Goal: Find specific page/section: Find specific page/section

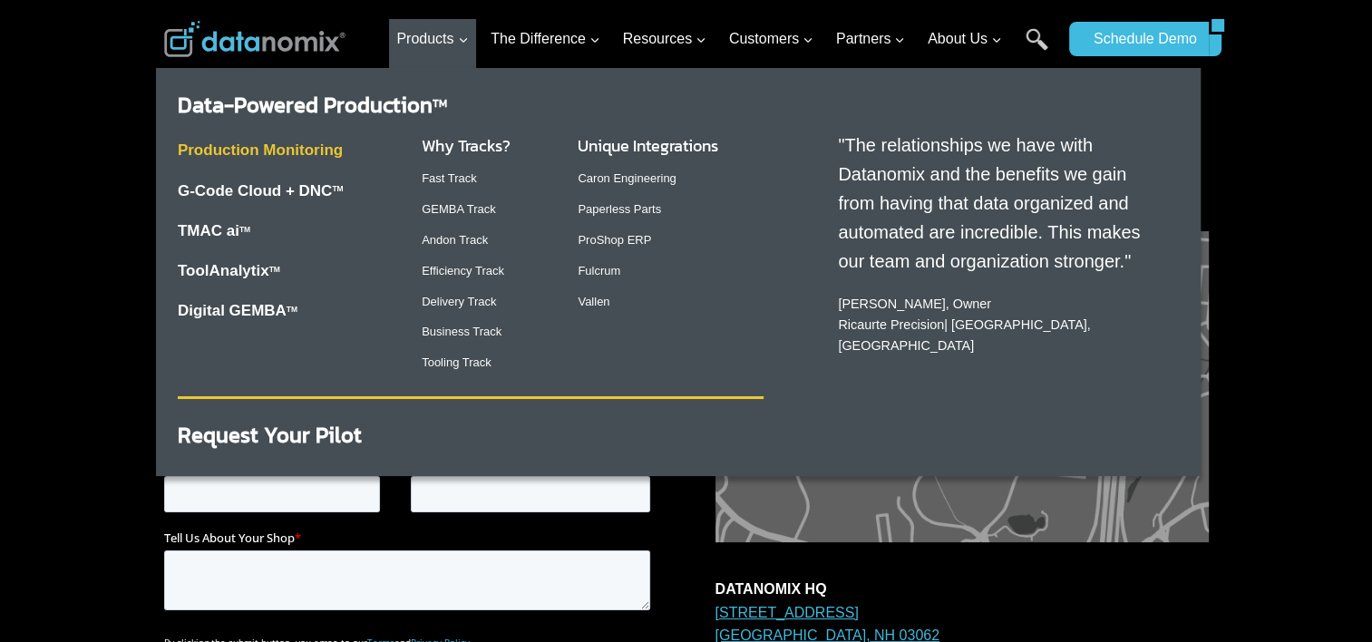
click at [307, 150] on link "Production Monitoring" at bounding box center [260, 149] width 165 height 17
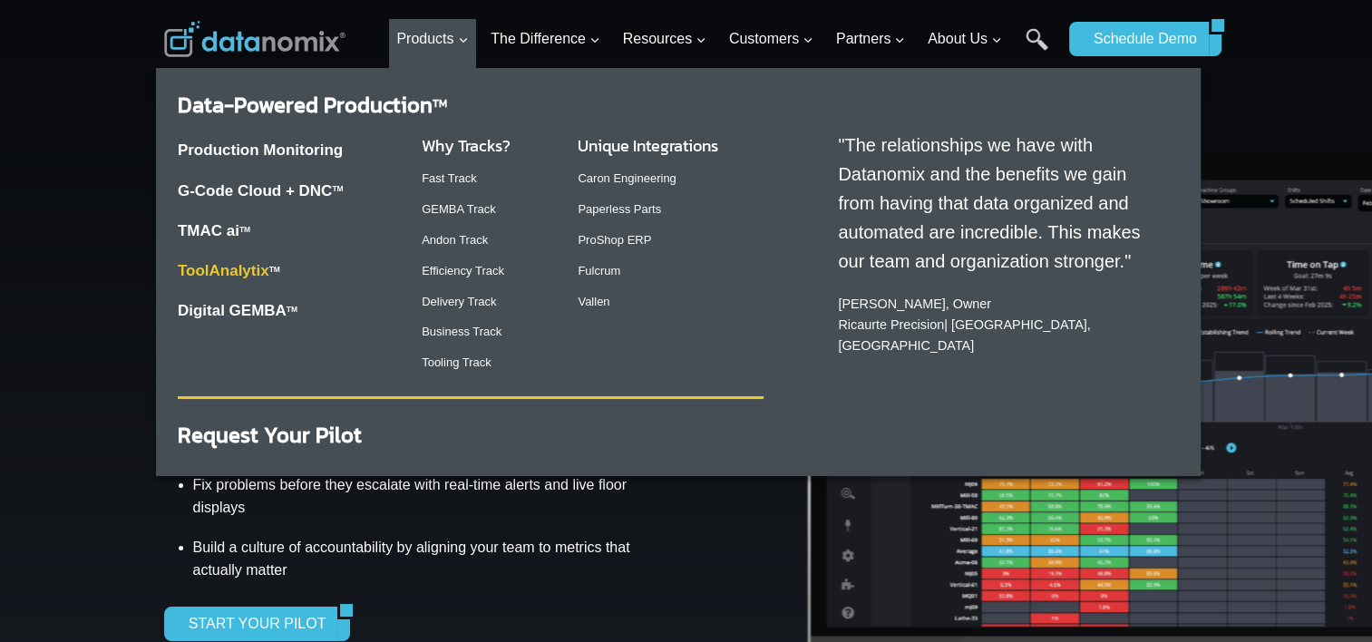
click at [249, 276] on link "ToolAnalytix" at bounding box center [224, 270] width 92 height 17
